Goal: Task Accomplishment & Management: Manage account settings

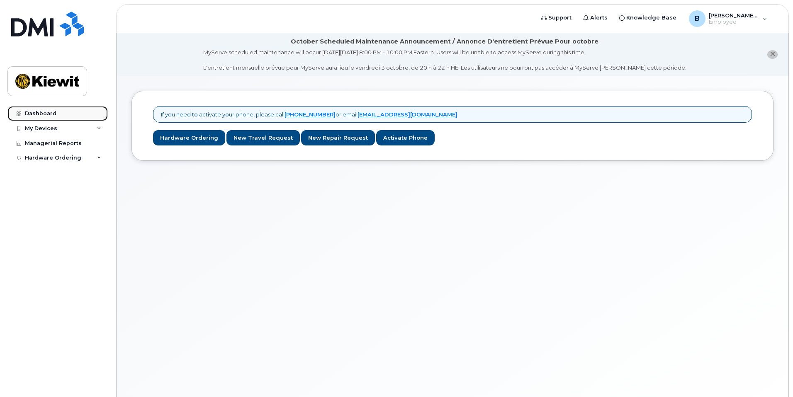
click at [54, 120] on link "Dashboard" at bounding box center [57, 113] width 100 height 15
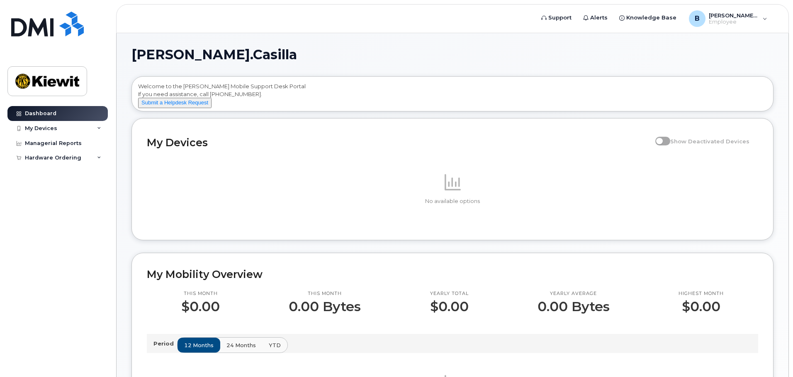
click at [320, 89] on div "Welcome to the [PERSON_NAME] Mobile Support Desk Portal If you need assistance,…" at bounding box center [452, 95] width 628 height 26
click at [567, 128] on div "My Devices Show Deactivated Devices No available options" at bounding box center [452, 179] width 642 height 122
click at [410, 90] on div "Welcome to the [PERSON_NAME] Mobile Support Desk Portal If you need assistance,…" at bounding box center [452, 95] width 628 height 26
click at [73, 127] on div "My Devices" at bounding box center [57, 128] width 100 height 15
click at [64, 141] on link "Add Device" at bounding box center [65, 144] width 86 height 16
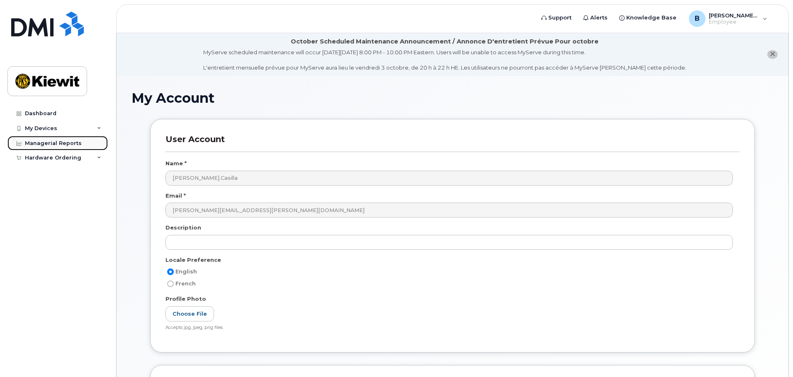
click at [67, 142] on div "Managerial Reports" at bounding box center [53, 143] width 57 height 7
click at [67, 152] on div "Hardware Ordering" at bounding box center [57, 157] width 100 height 15
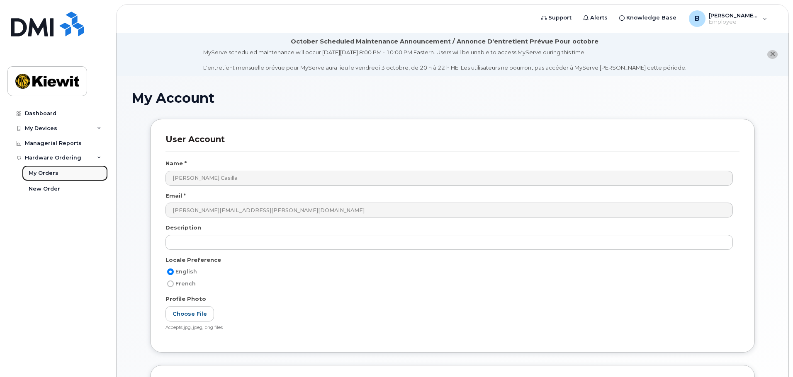
click at [54, 176] on div "My Orders" at bounding box center [44, 173] width 30 height 7
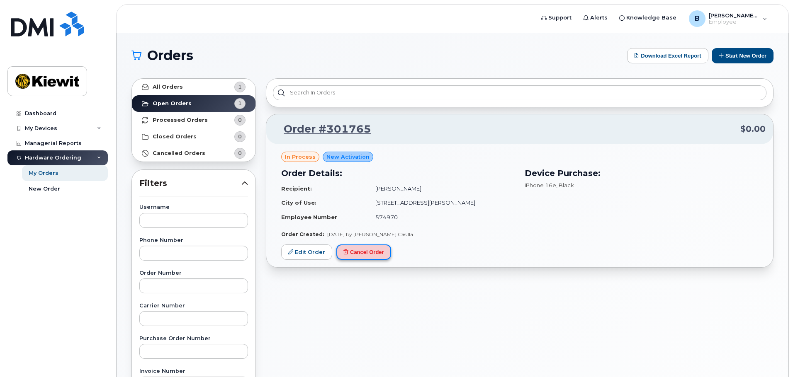
click at [344, 255] on button "Cancel Order" at bounding box center [363, 252] width 55 height 15
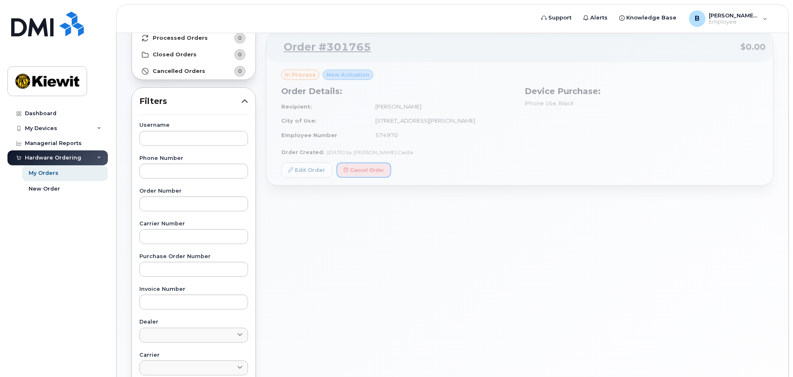
scroll to position [83, 0]
click at [439, 168] on div "Order #301765 $0.00 in process New Activation Order Details: Recipient: Brandon…" at bounding box center [519, 108] width 507 height 154
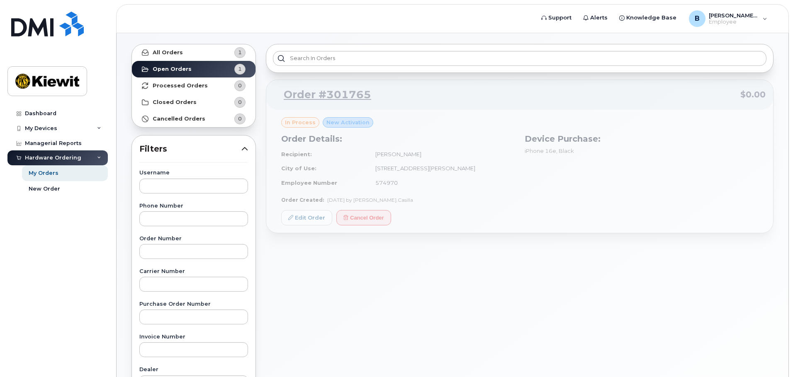
scroll to position [0, 0]
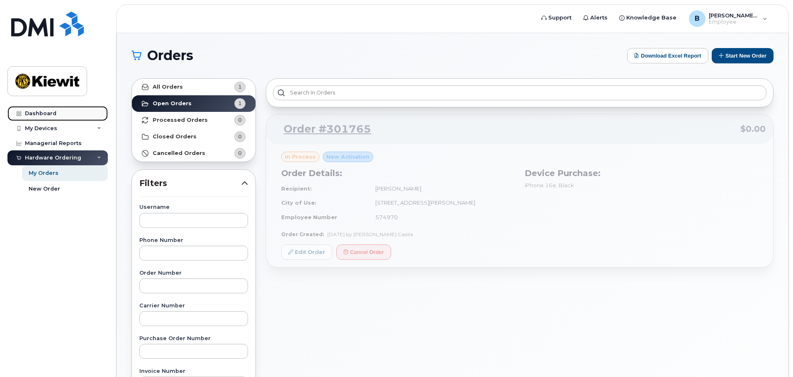
click at [49, 111] on div "Dashboard" at bounding box center [41, 113] width 32 height 7
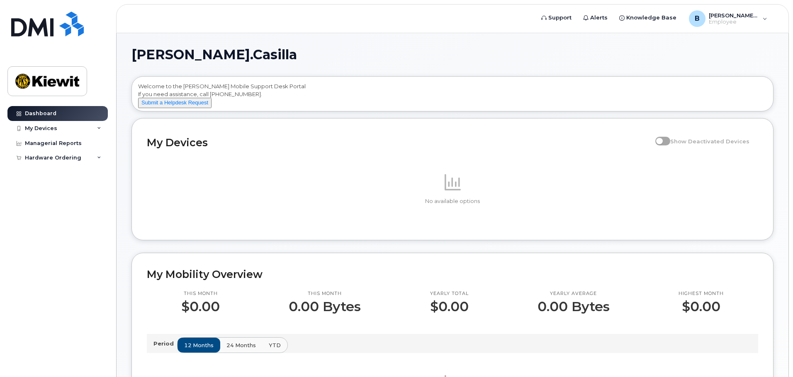
click at [657, 63] on div "[PERSON_NAME].Casilla Welcome to the [PERSON_NAME] Mobile Support Desk Portal I…" at bounding box center [452, 375] width 642 height 655
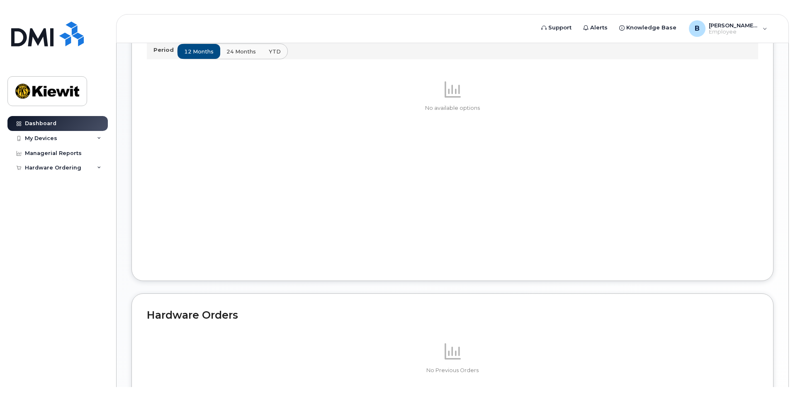
scroll to position [222, 0]
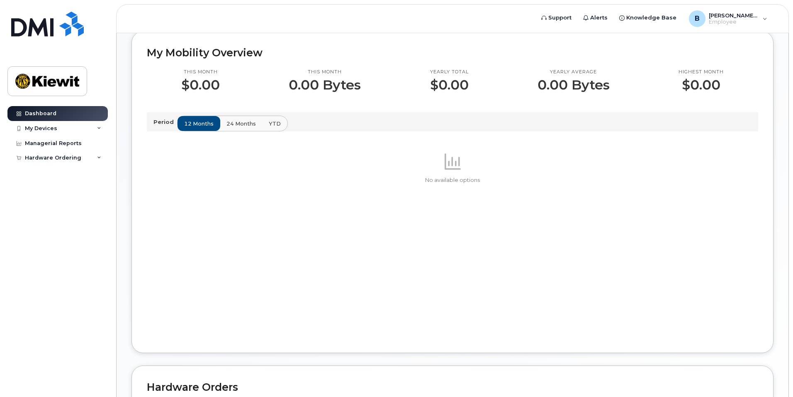
click at [636, 205] on div "No available options" at bounding box center [452, 244] width 611 height 187
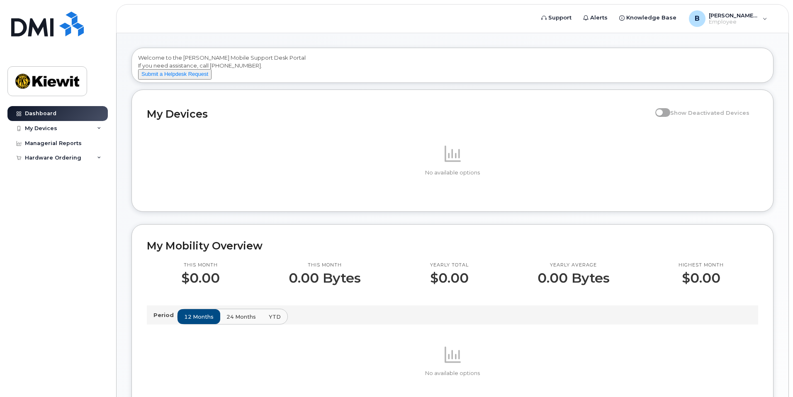
scroll to position [0, 0]
